Goal: Transaction & Acquisition: Purchase product/service

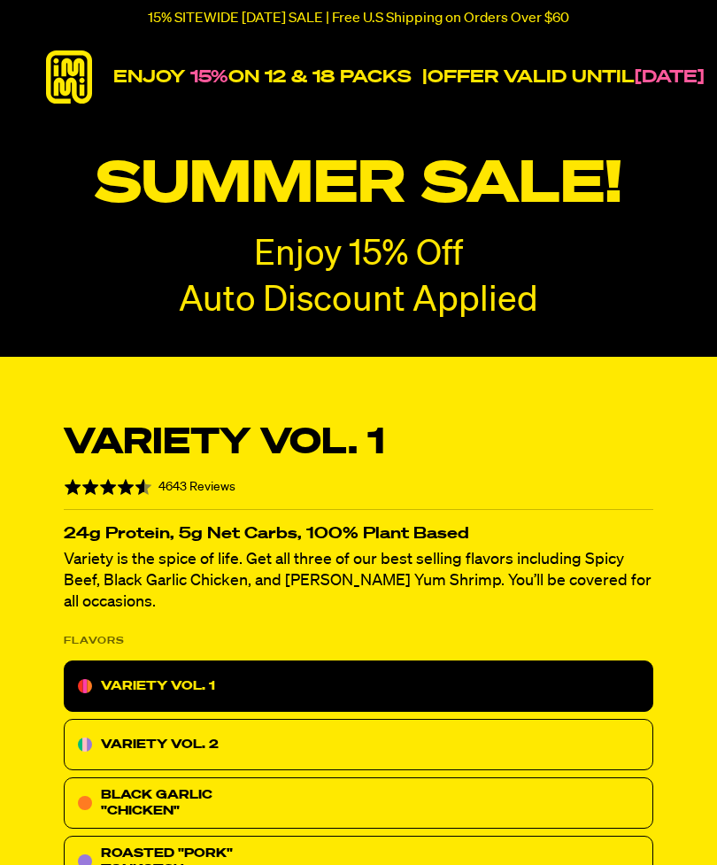
radio input "true"
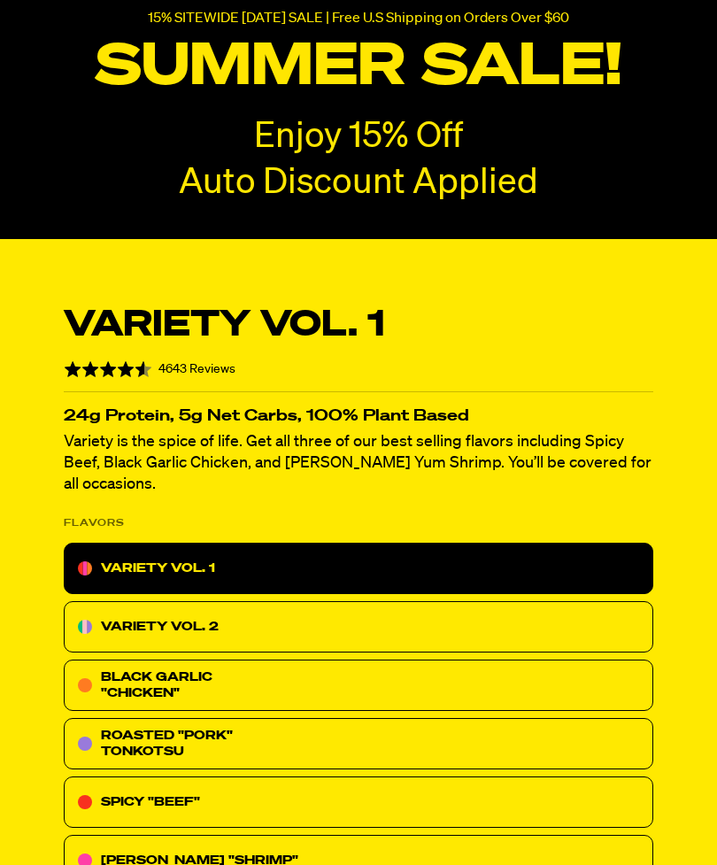
scroll to position [120, 0]
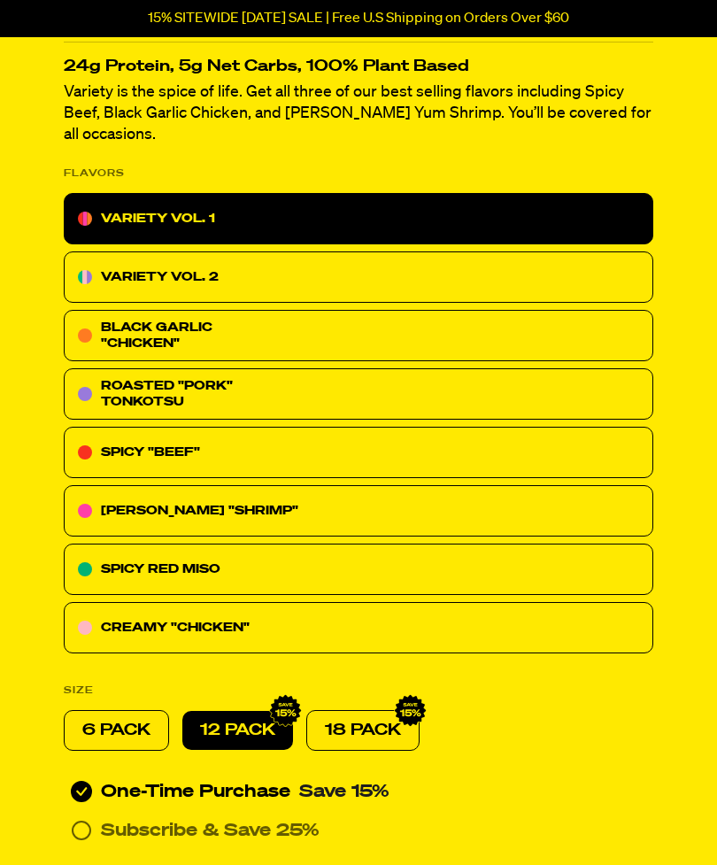
click at [428, 491] on div "[PERSON_NAME] "SHRIMP"" at bounding box center [359, 511] width 590 height 51
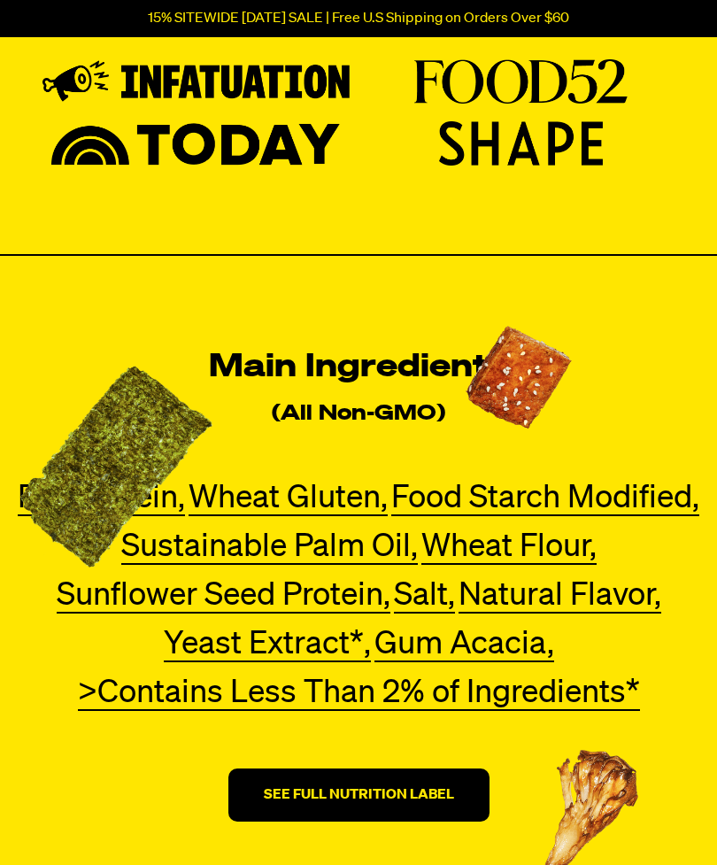
scroll to position [6306, 0]
click at [381, 769] on button "SEE FULL NUTRITION LABEL" at bounding box center [359, 795] width 261 height 53
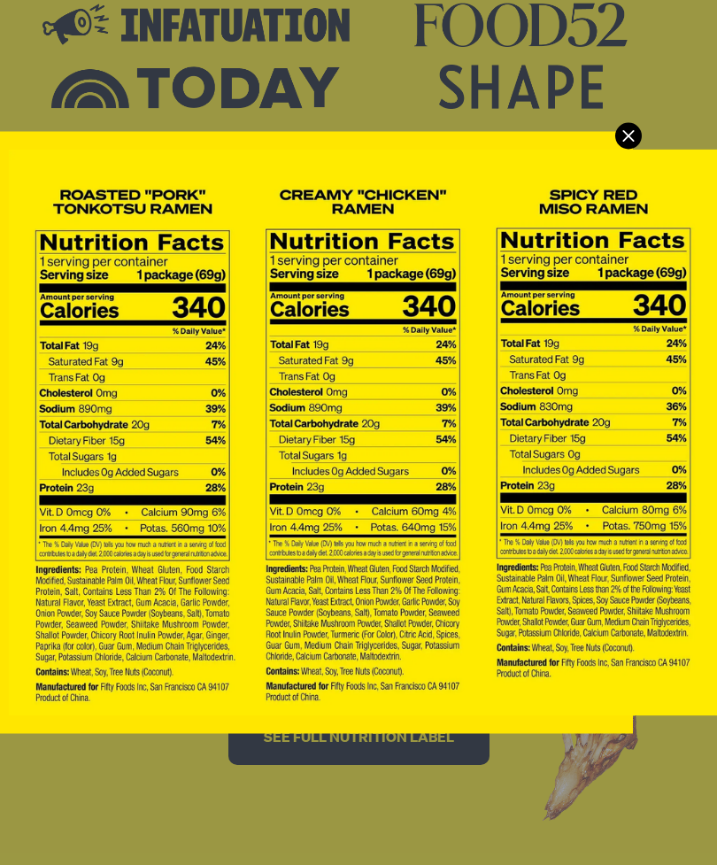
scroll to position [0, 550]
click at [638, 126] on icon "Modal" at bounding box center [629, 135] width 27 height 27
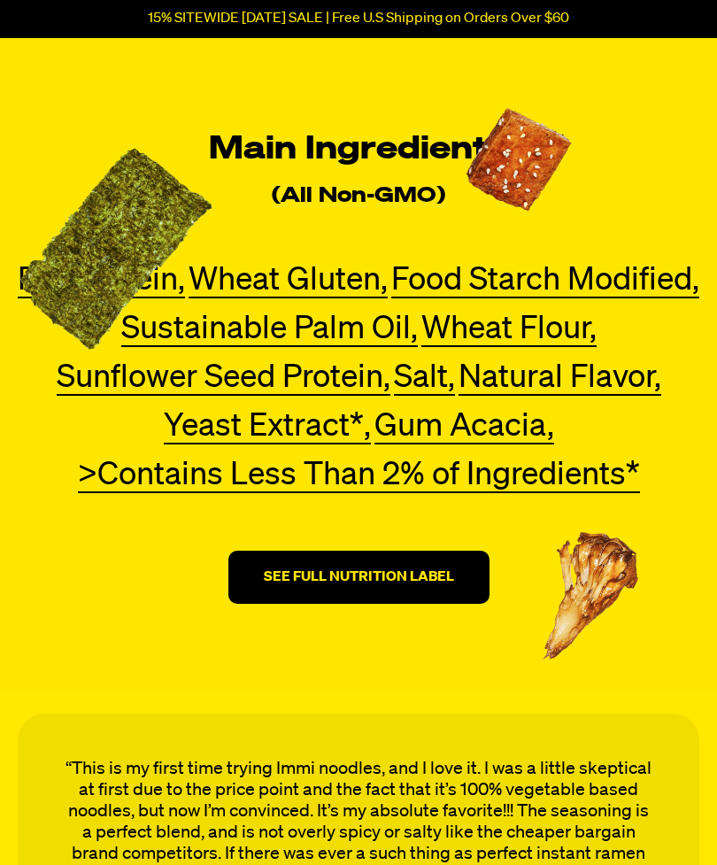
scroll to position [6525, 0]
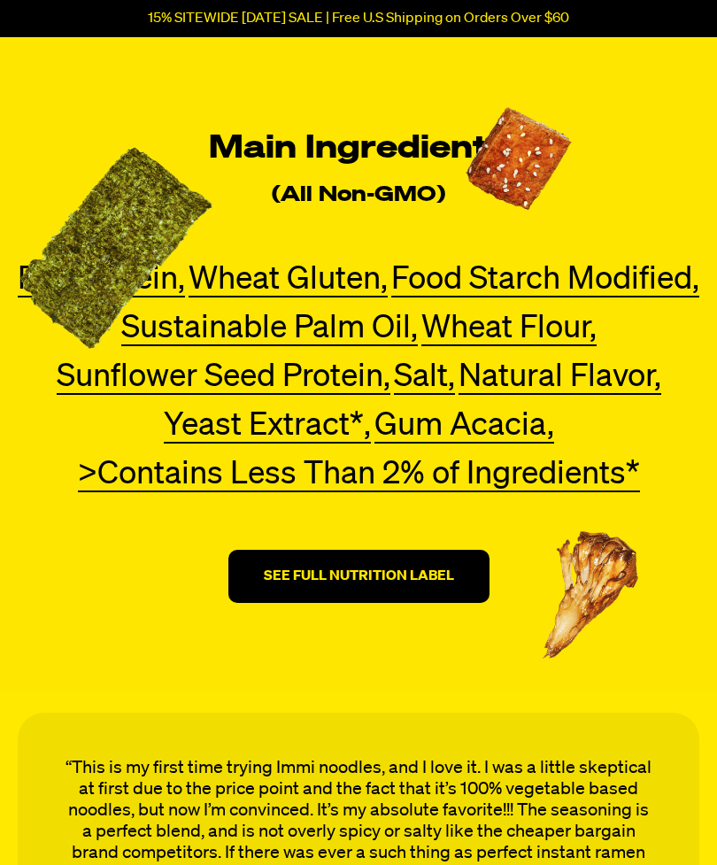
click at [418, 570] on strong "SEE FULL NUTRITION LABEL" at bounding box center [359, 577] width 190 height 14
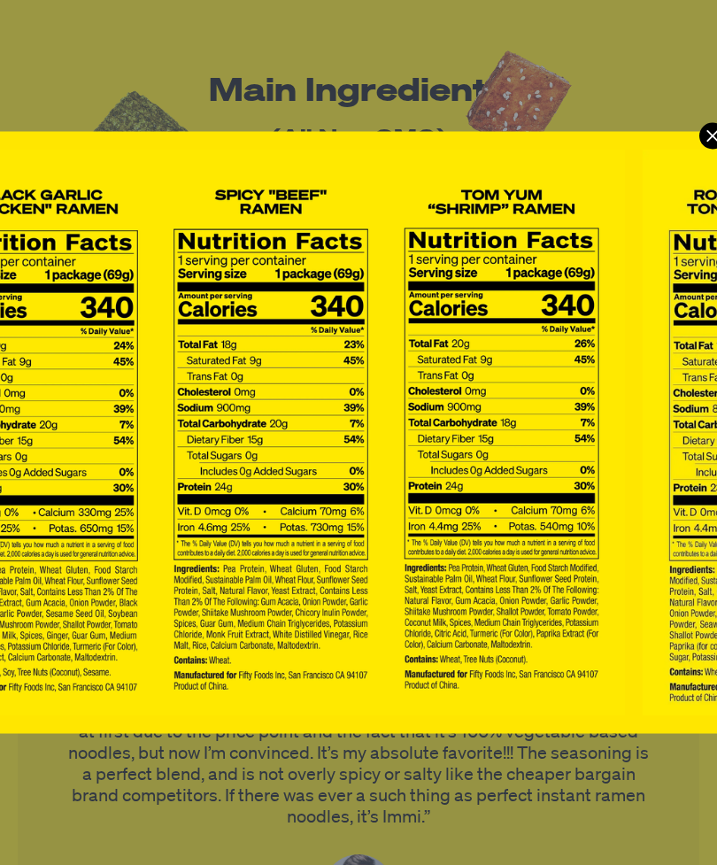
scroll to position [0, 0]
click at [708, 136] on icon "Modal" at bounding box center [713, 135] width 27 height 27
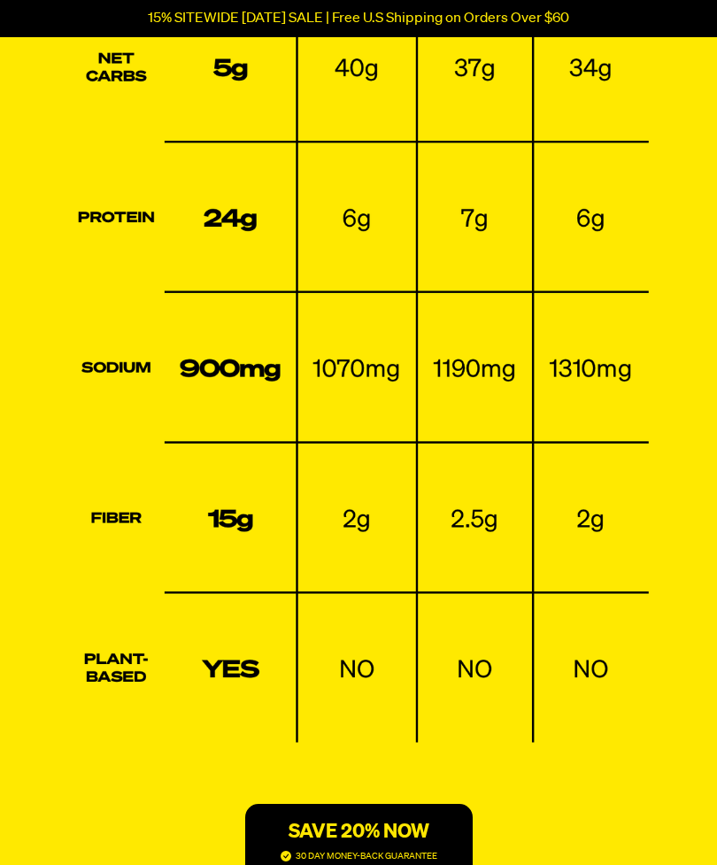
scroll to position [4628, 0]
click at [394, 822] on p "SAVE 20% NOW" at bounding box center [359, 832] width 157 height 21
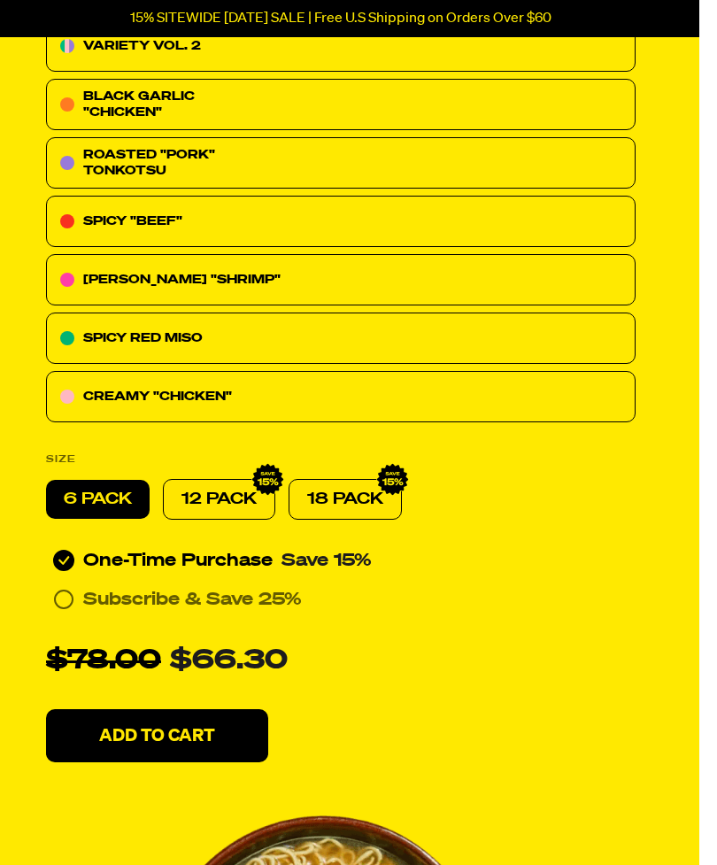
scroll to position [9371, 21]
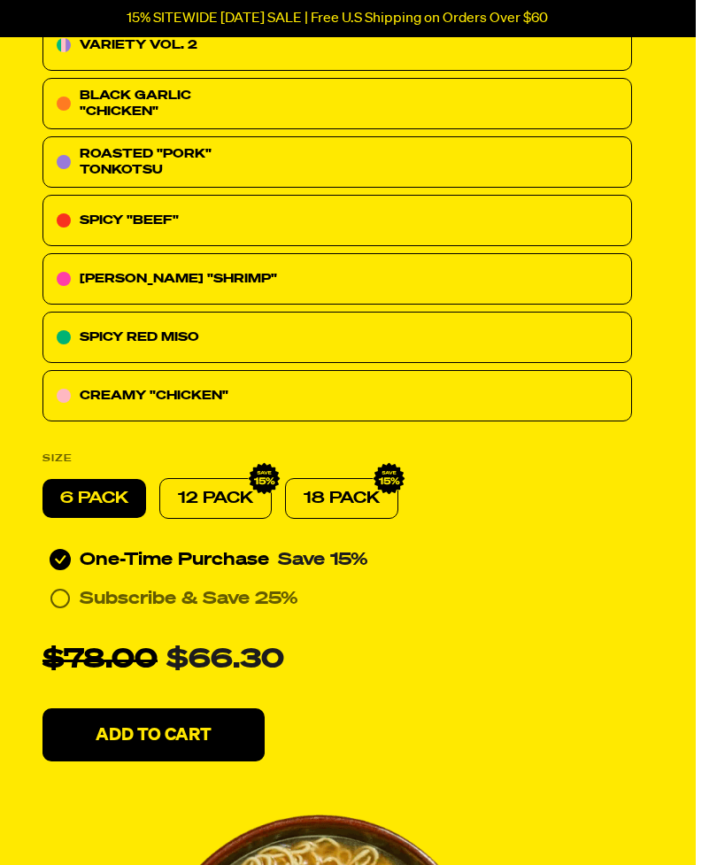
click at [234, 488] on p "12 PACK" at bounding box center [215, 498] width 75 height 21
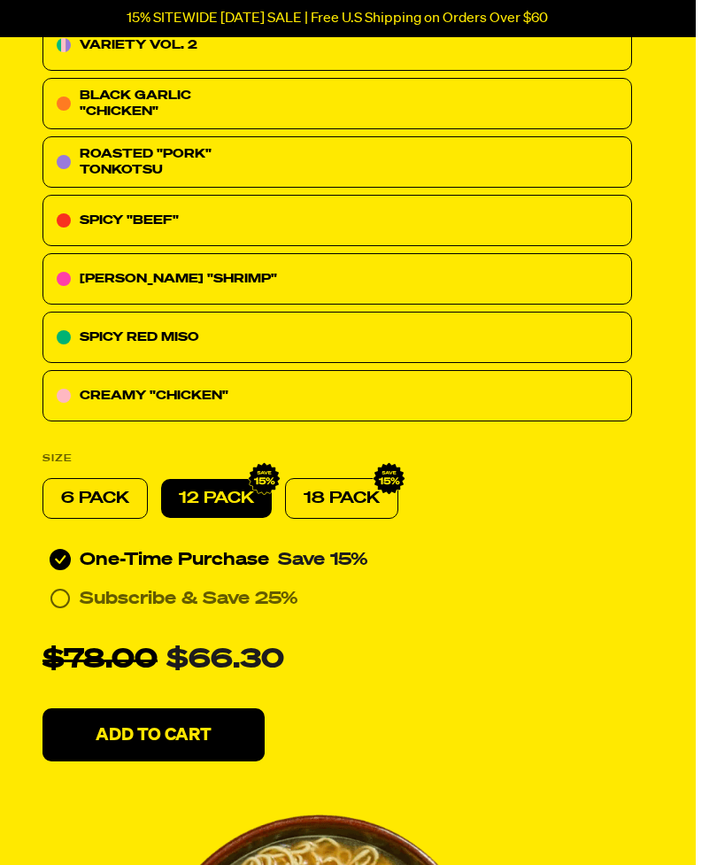
click at [355, 488] on p "18 PACK" at bounding box center [342, 498] width 76 height 21
radio input "false"
radio input "true"
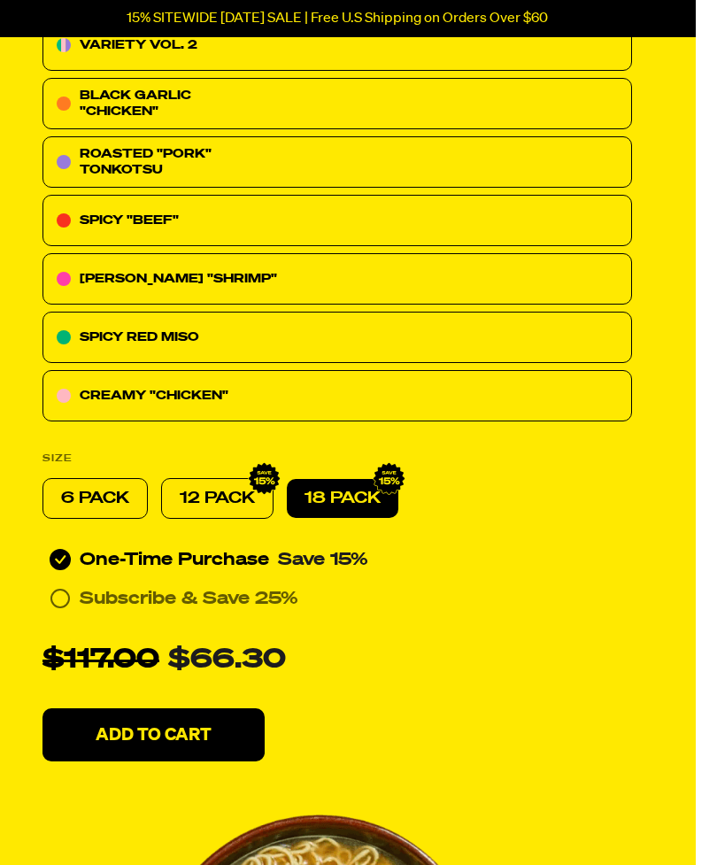
radio input "false"
radio input "true"
click at [221, 488] on p "12 PACK" at bounding box center [217, 498] width 75 height 21
radio input "true"
radio input "false"
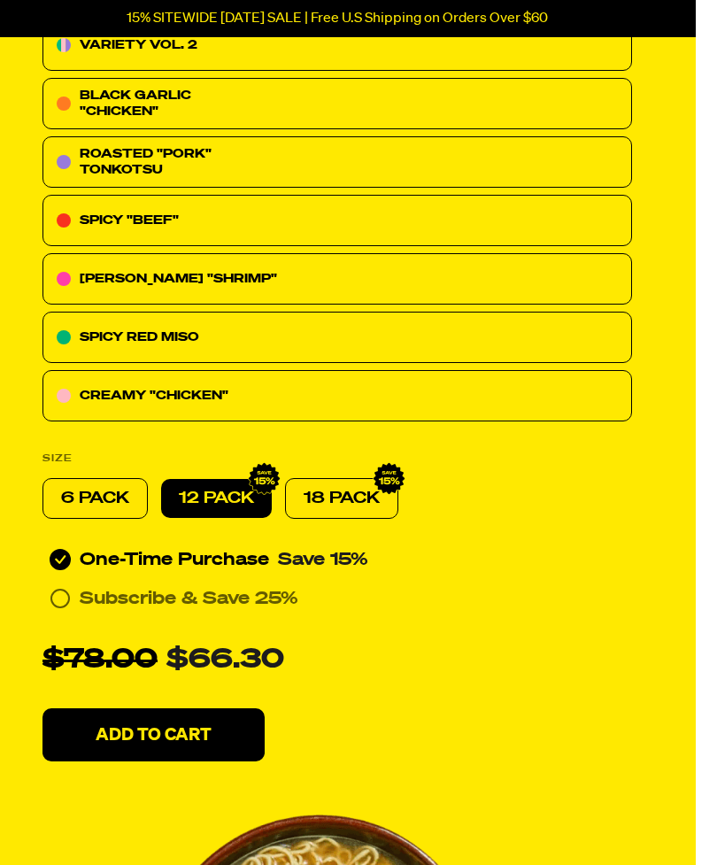
radio input "true"
radio input "false"
